Goal: Task Accomplishment & Management: Manage account settings

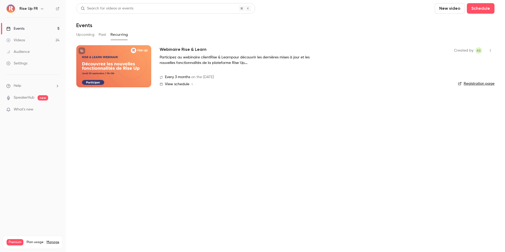
click at [27, 33] on link "Events 5" at bounding box center [33, 29] width 66 height 12
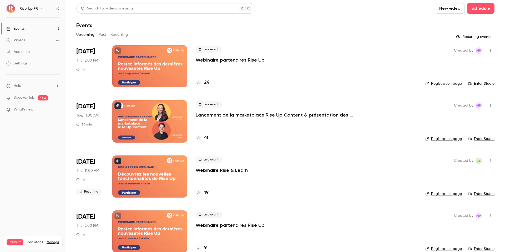
click at [40, 42] on link "Videos 24" at bounding box center [33, 40] width 66 height 12
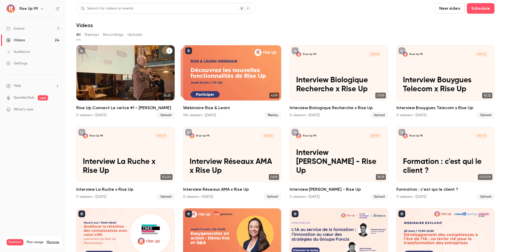
click at [145, 74] on p "Rise Up Connect Le cerlce #1 - Thierry Bonetto" at bounding box center [125, 80] width 85 height 27
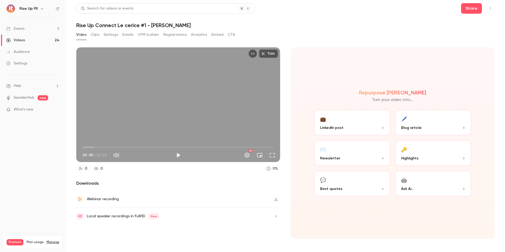
click at [43, 29] on link "Events 5" at bounding box center [33, 29] width 66 height 12
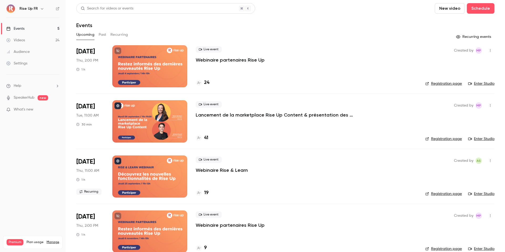
click at [32, 8] on h6 "Rise Up FR" at bounding box center [28, 8] width 18 height 5
click at [39, 8] on button "button" at bounding box center [42, 9] width 6 height 6
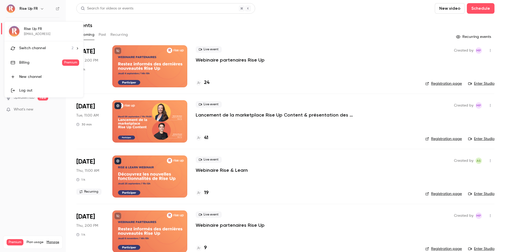
click at [46, 47] on div "Switch channel 2" at bounding box center [46, 49] width 54 height 6
click at [49, 61] on div "Rise Up UK" at bounding box center [49, 59] width 60 height 5
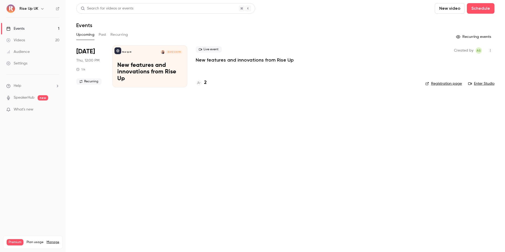
click at [435, 87] on div "Created by AS Registration page Enter Studio" at bounding box center [459, 66] width 69 height 42
click at [436, 83] on link "Registration page" at bounding box center [443, 83] width 37 height 5
click at [161, 69] on p "New features and innovations from Rise Up" at bounding box center [149, 72] width 65 height 20
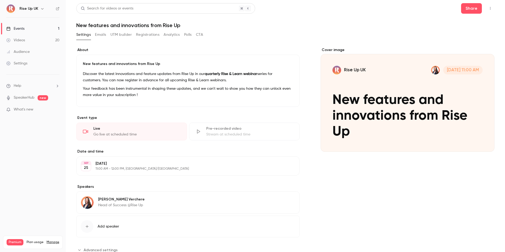
scroll to position [18, 0]
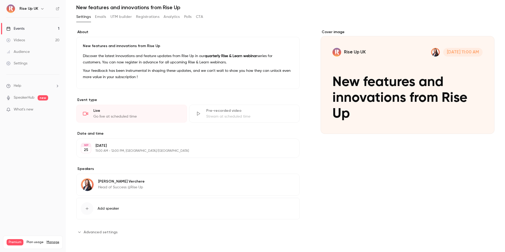
click at [105, 210] on span "Add speaker" at bounding box center [109, 208] width 22 height 5
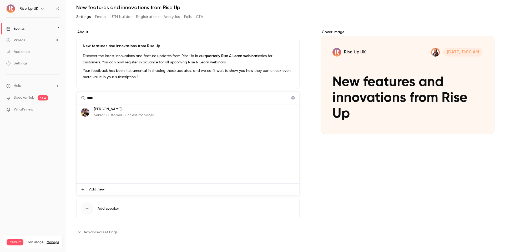
type input "****"
click at [119, 114] on p "Senior Customer Success Manager" at bounding box center [124, 116] width 60 height 6
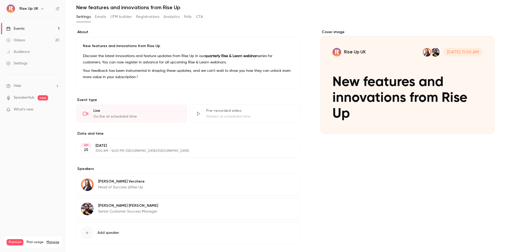
click at [230, 190] on div "Marie Verchere Head of Success @Rise Up Edit" at bounding box center [187, 185] width 223 height 22
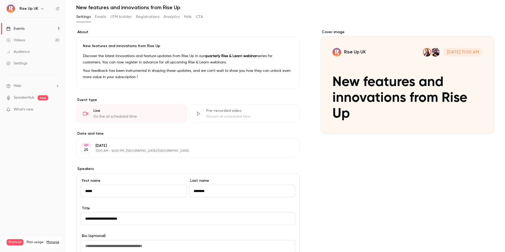
click at [205, 163] on div "**********" at bounding box center [187, 209] width 223 height 361
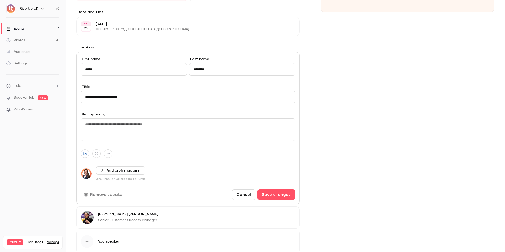
click at [112, 196] on button "Remove speaker" at bounding box center [104, 194] width 47 height 11
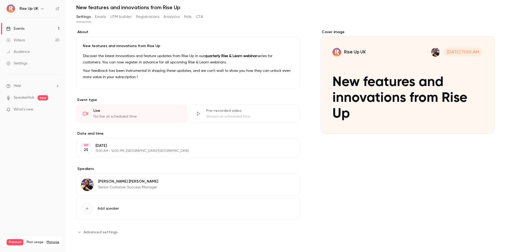
scroll to position [0, 0]
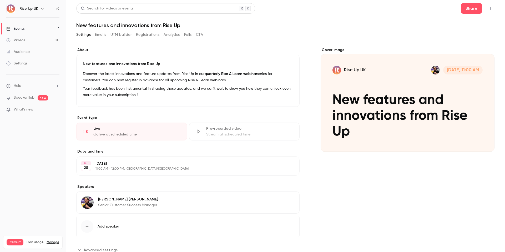
click at [51, 30] on link "Events 1" at bounding box center [33, 29] width 66 height 12
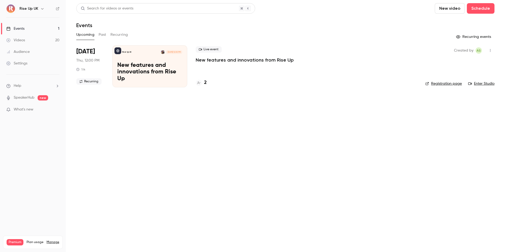
click at [437, 83] on link "Registration page" at bounding box center [443, 83] width 37 height 5
